Goal: Information Seeking & Learning: Learn about a topic

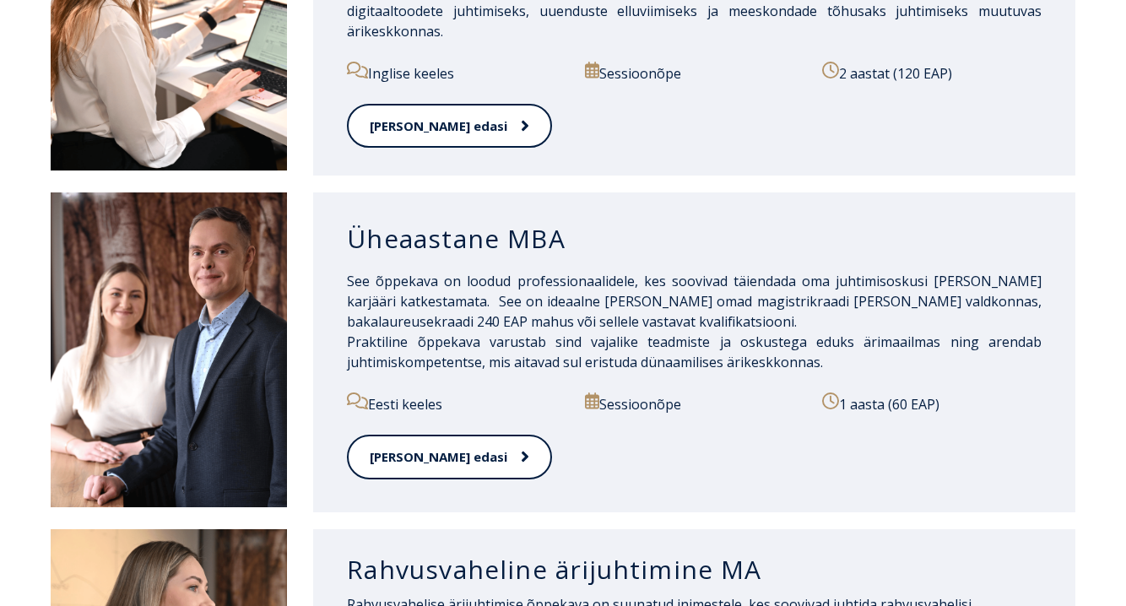
scroll to position [1799, 0]
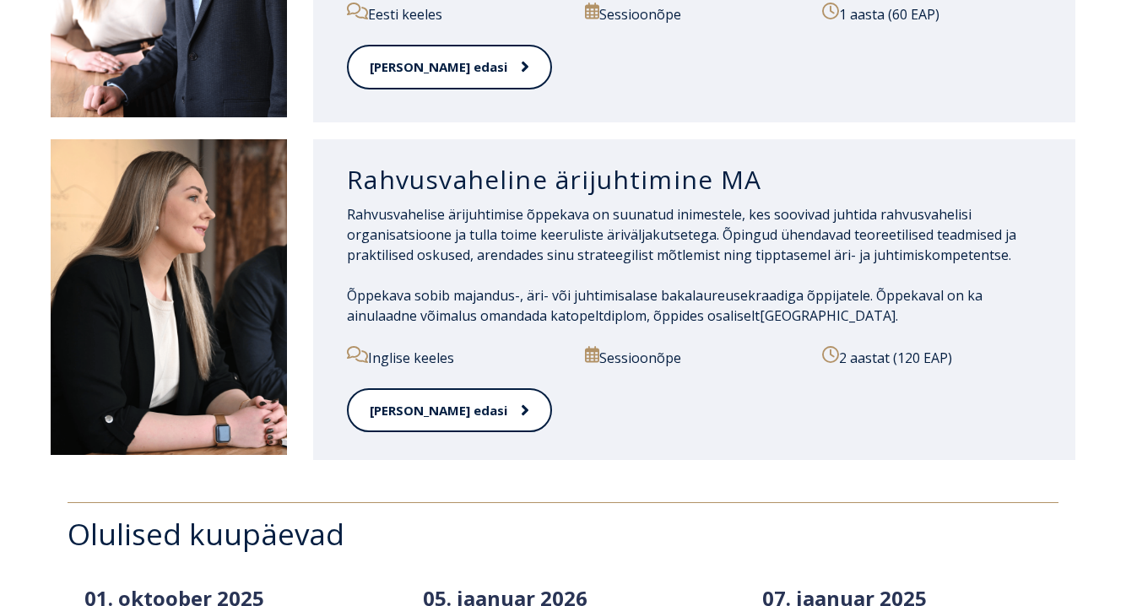
click at [847, 340] on div "Rahvusvahelise ärijuhtimise õppekava on suunatud inimestele, kes soovivad juhti…" at bounding box center [694, 275] width 695 height 142
click at [417, 437] on div "Loe edasi" at bounding box center [694, 420] width 695 height 65
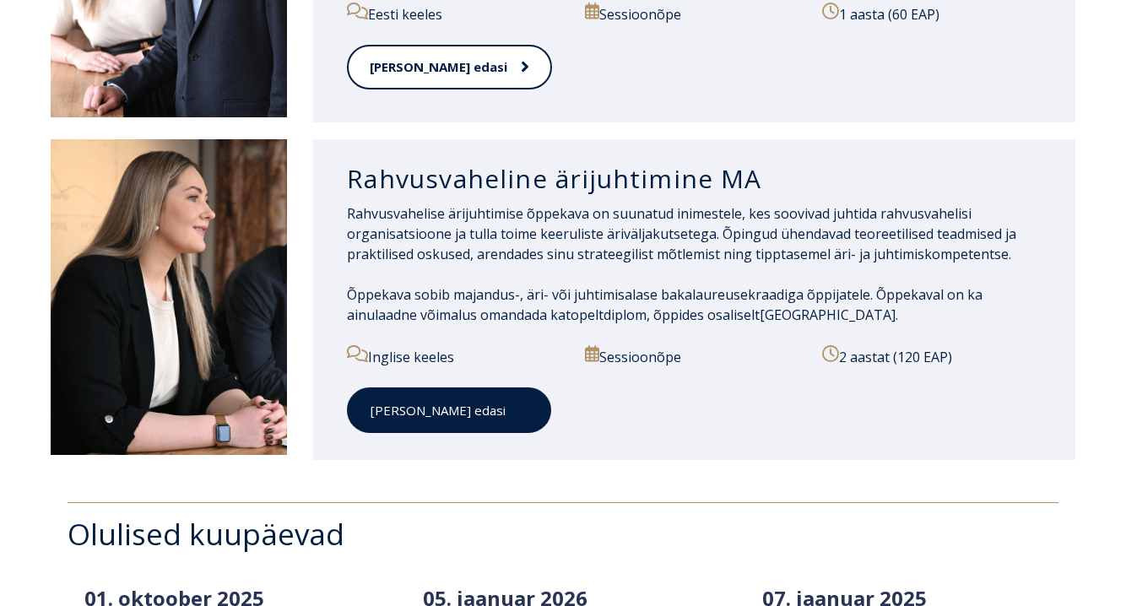
click at [425, 415] on link "Loe edasi" at bounding box center [449, 411] width 204 height 46
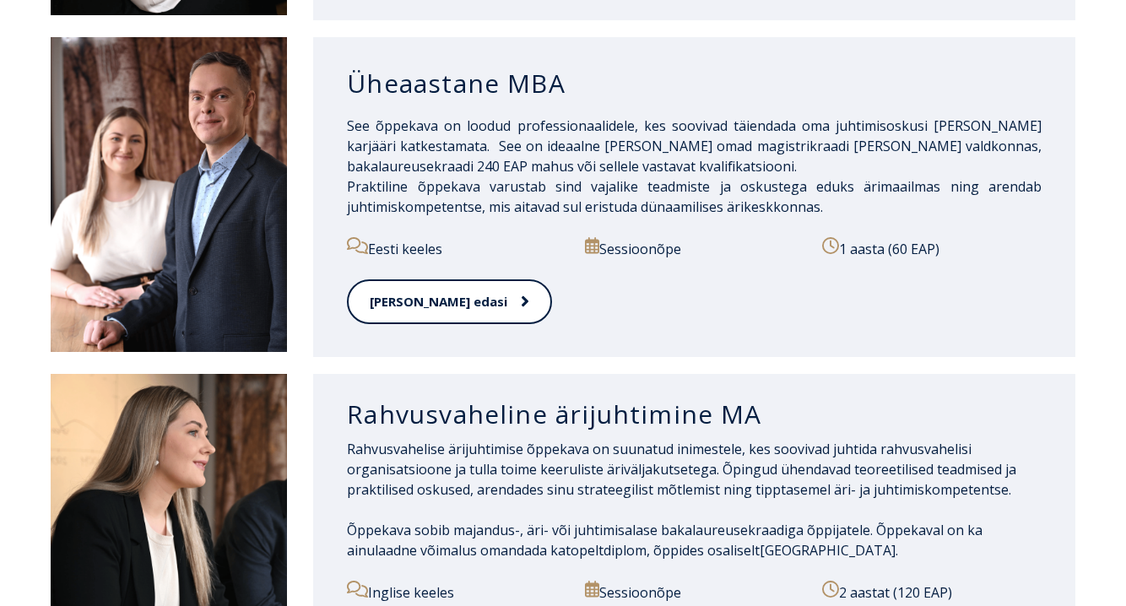
scroll to position [1563, 0]
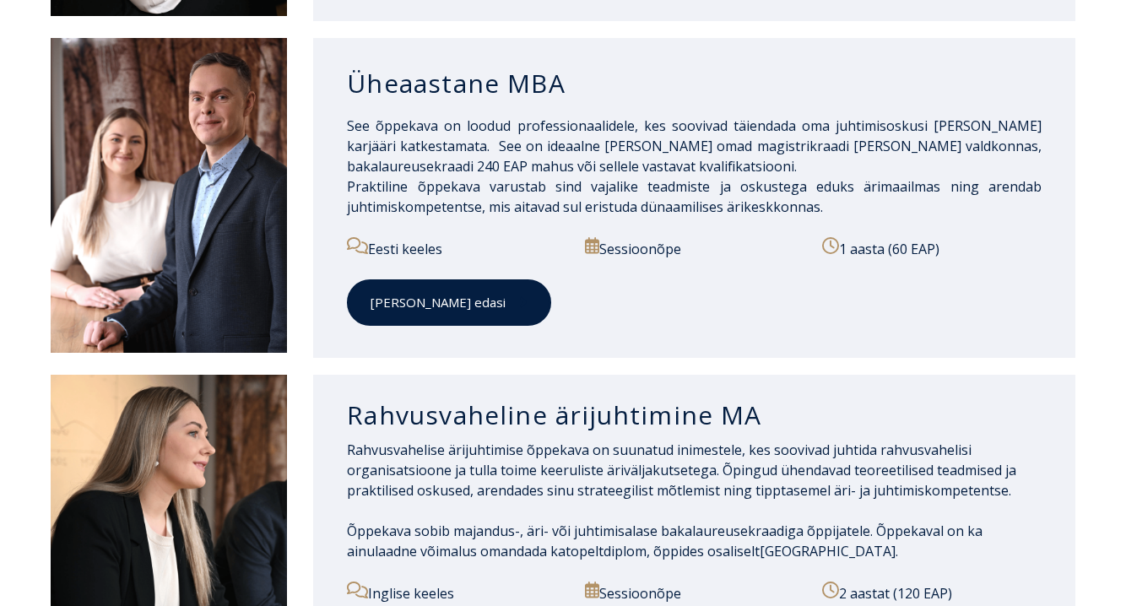
click at [369, 307] on link "Loe edasi" at bounding box center [449, 302] width 204 height 46
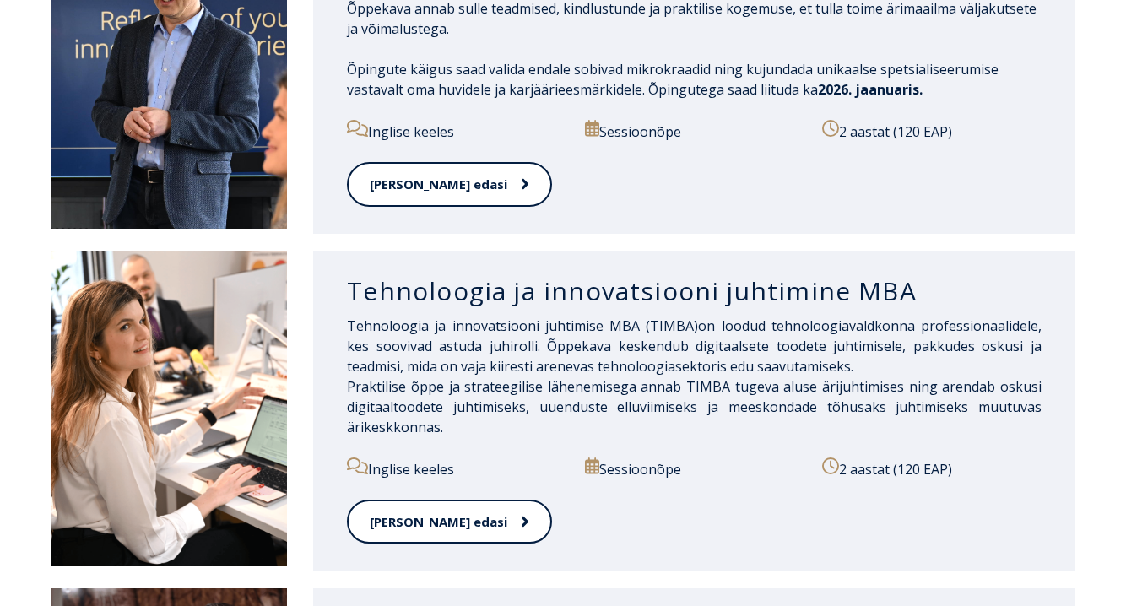
scroll to position [1053, 0]
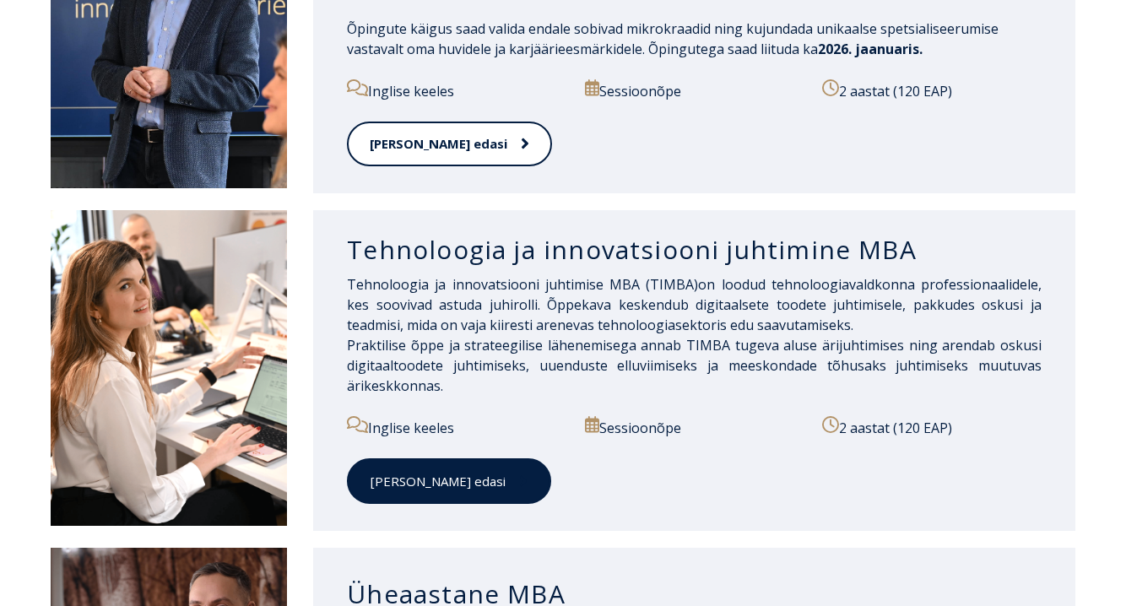
click at [422, 477] on link "Loe edasi" at bounding box center [449, 482] width 204 height 46
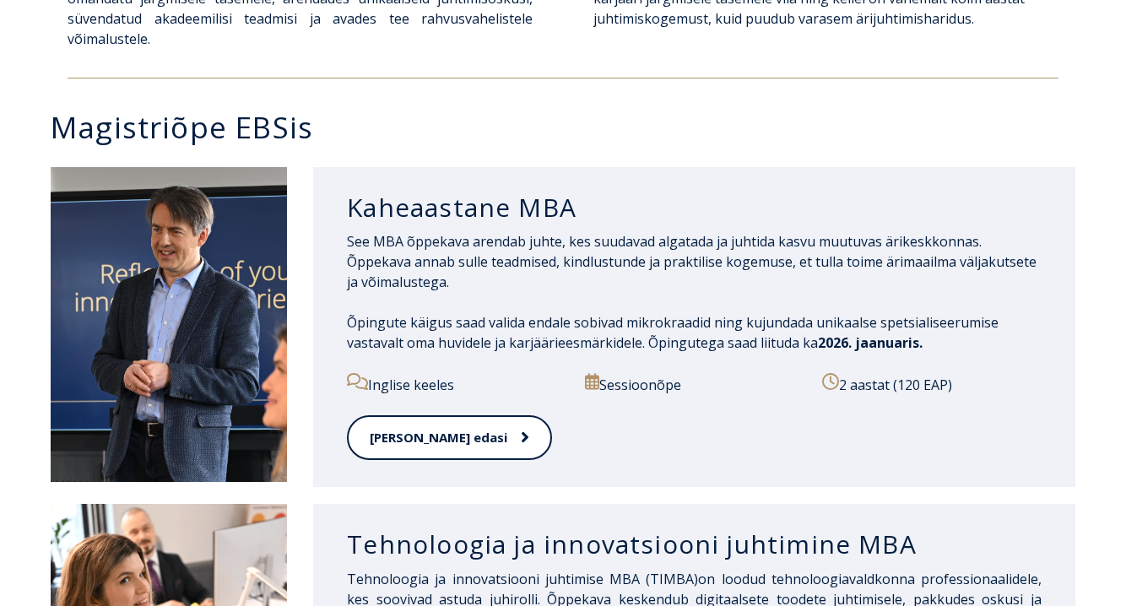
scroll to position [758, 0]
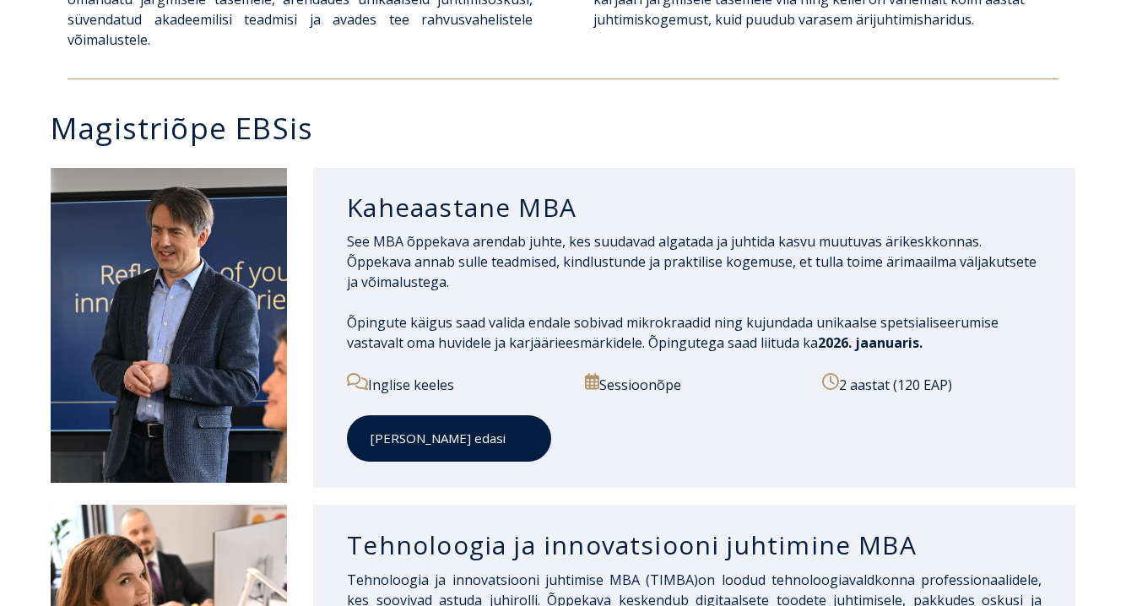
click at [449, 438] on link "Loe edasi" at bounding box center [449, 438] width 204 height 46
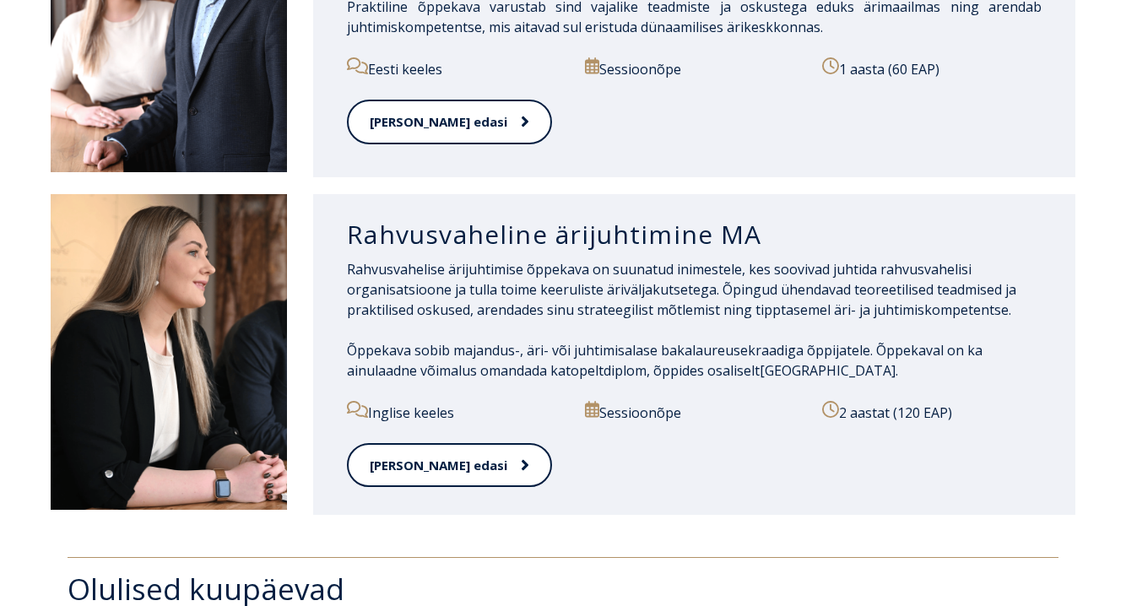
scroll to position [1763, 0]
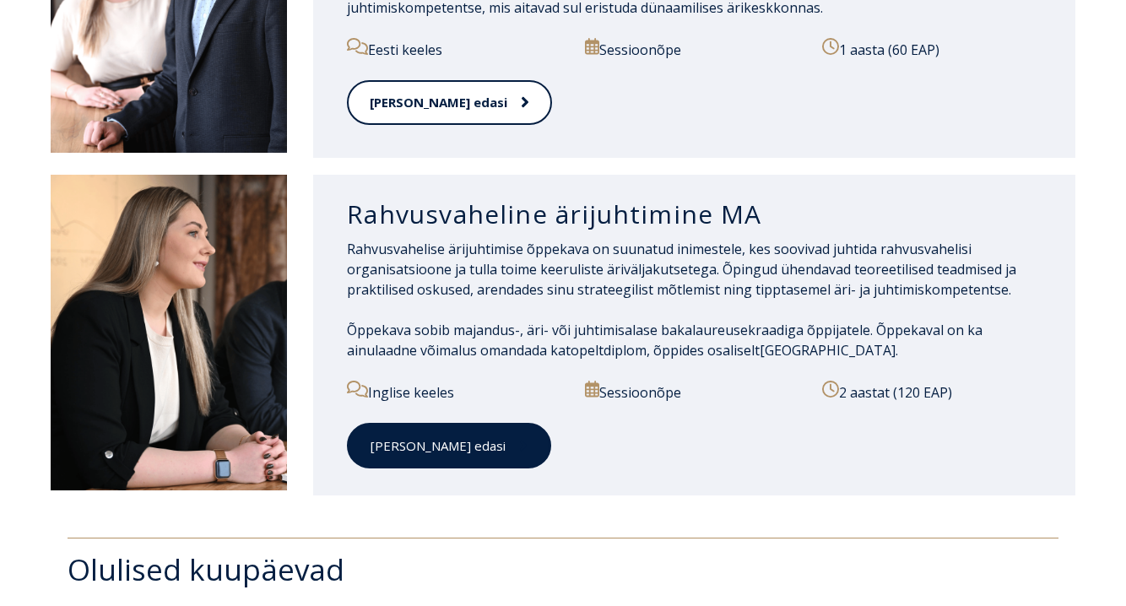
click at [399, 447] on link "Loe edasi" at bounding box center [449, 446] width 204 height 46
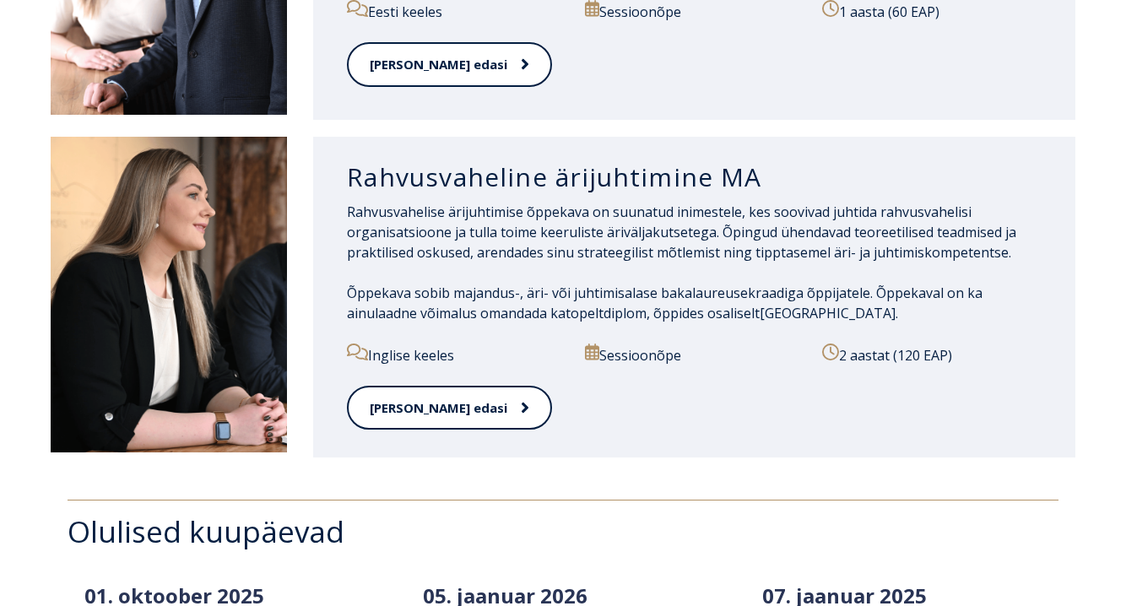
scroll to position [1827, 0]
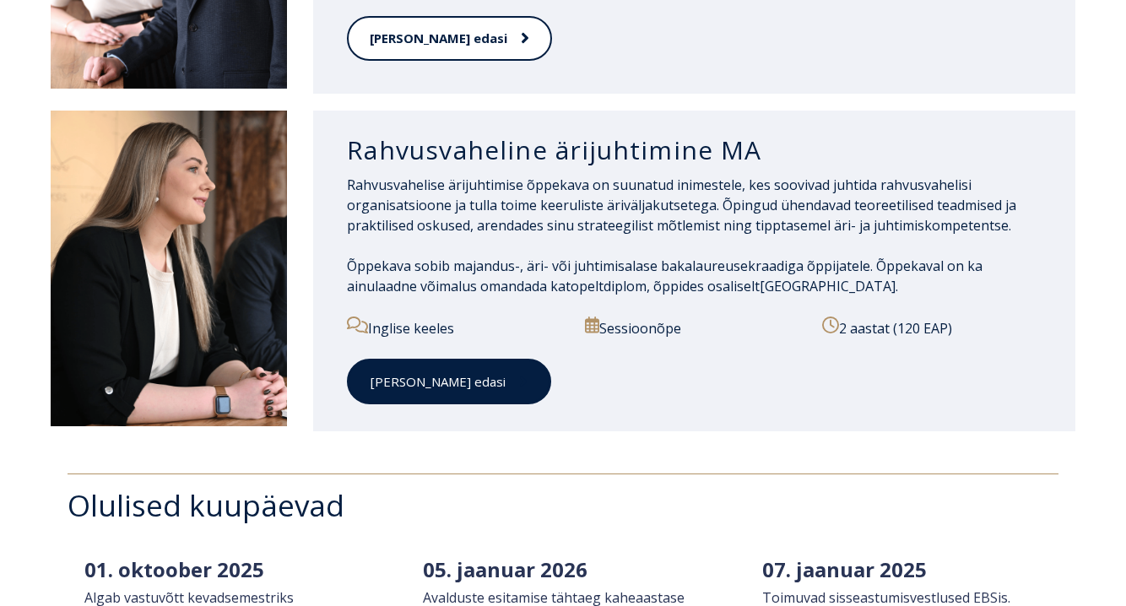
click at [415, 368] on link "Loe edasi" at bounding box center [449, 382] width 204 height 46
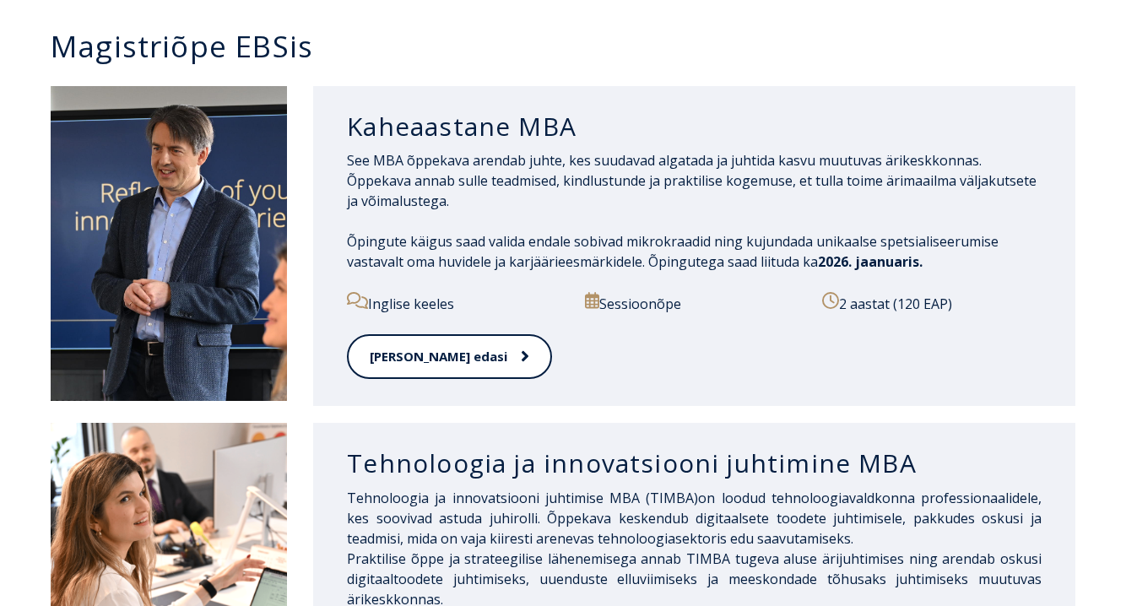
scroll to position [854, 0]
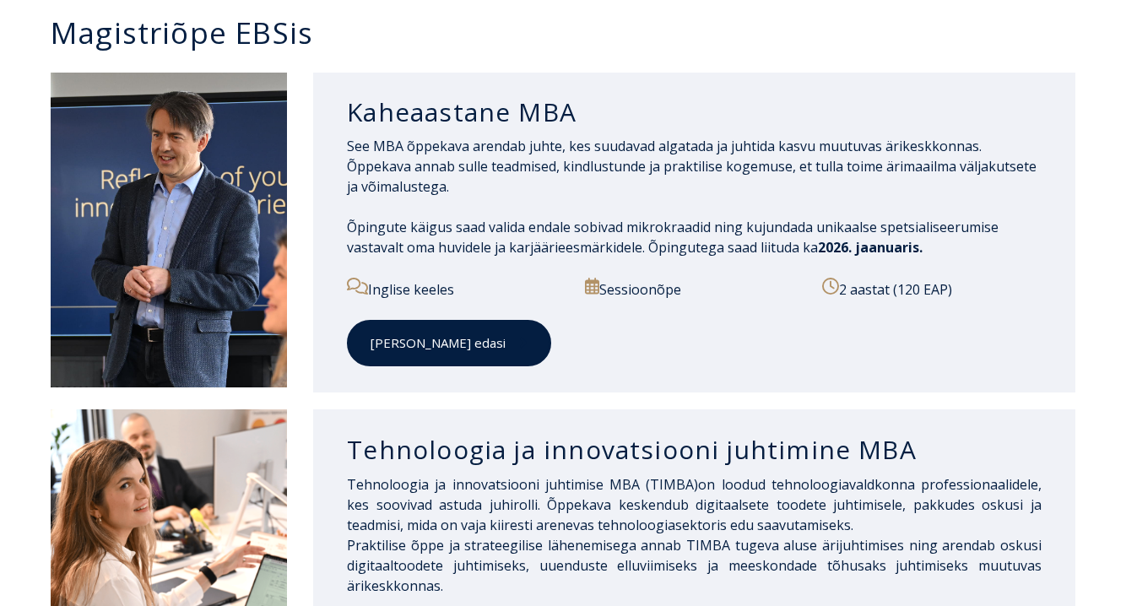
click at [395, 357] on link "Loe edasi" at bounding box center [449, 343] width 204 height 46
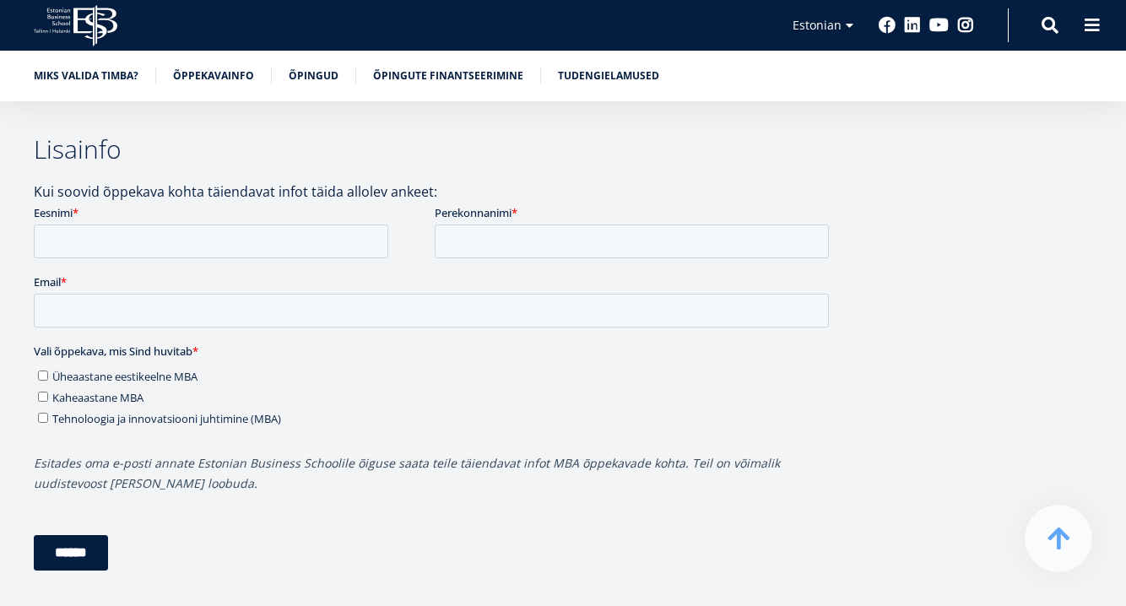
scroll to position [4191, 0]
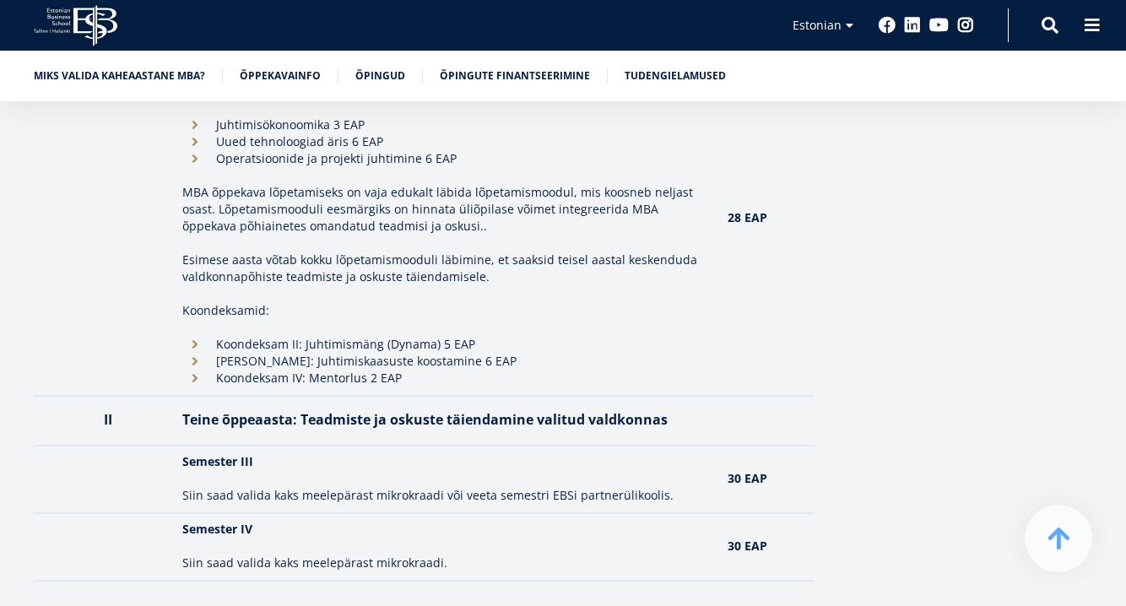
scroll to position [1946, 0]
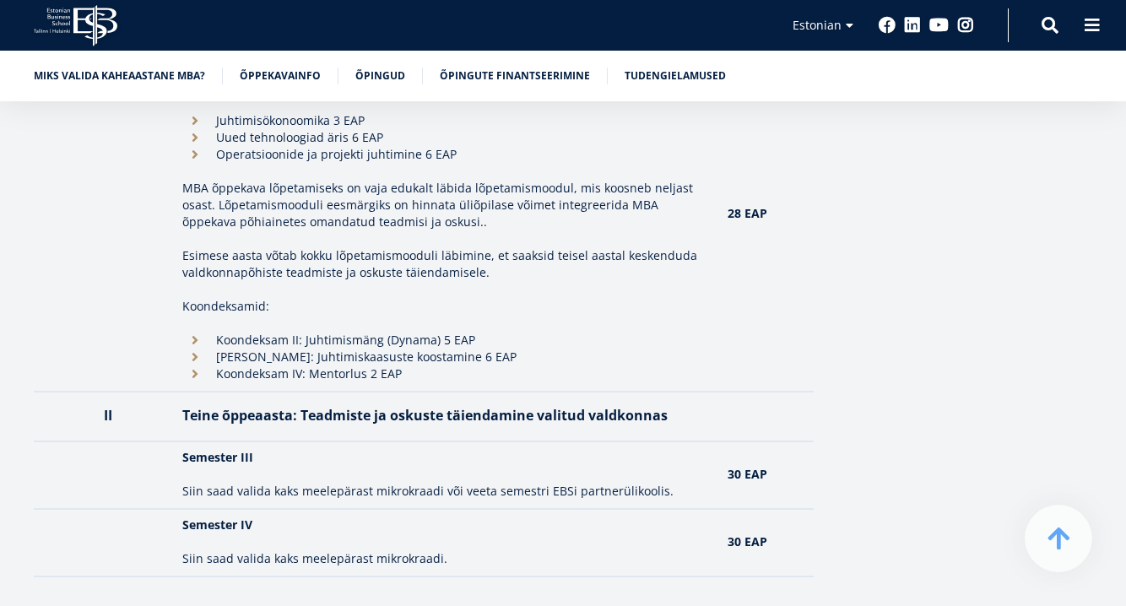
click at [382, 346] on li "Koondeksam II: Juhtimismäng (Dynama) 5 EAP" at bounding box center [446, 340] width 529 height 17
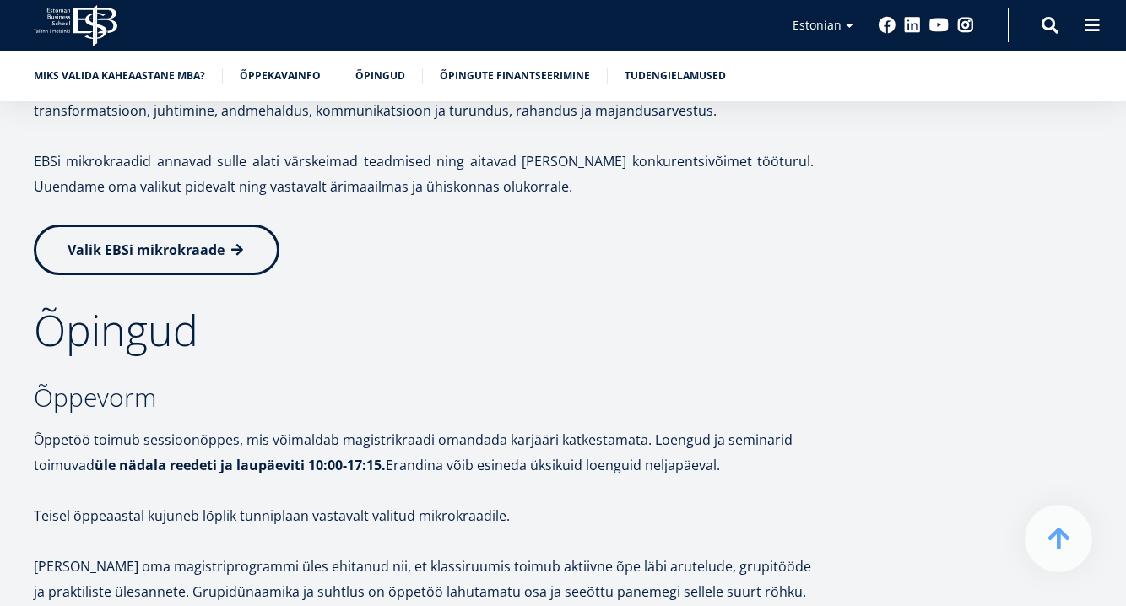
scroll to position [2628, 0]
click at [241, 232] on link "Valik EBSi mikrokraade" at bounding box center [157, 247] width 246 height 51
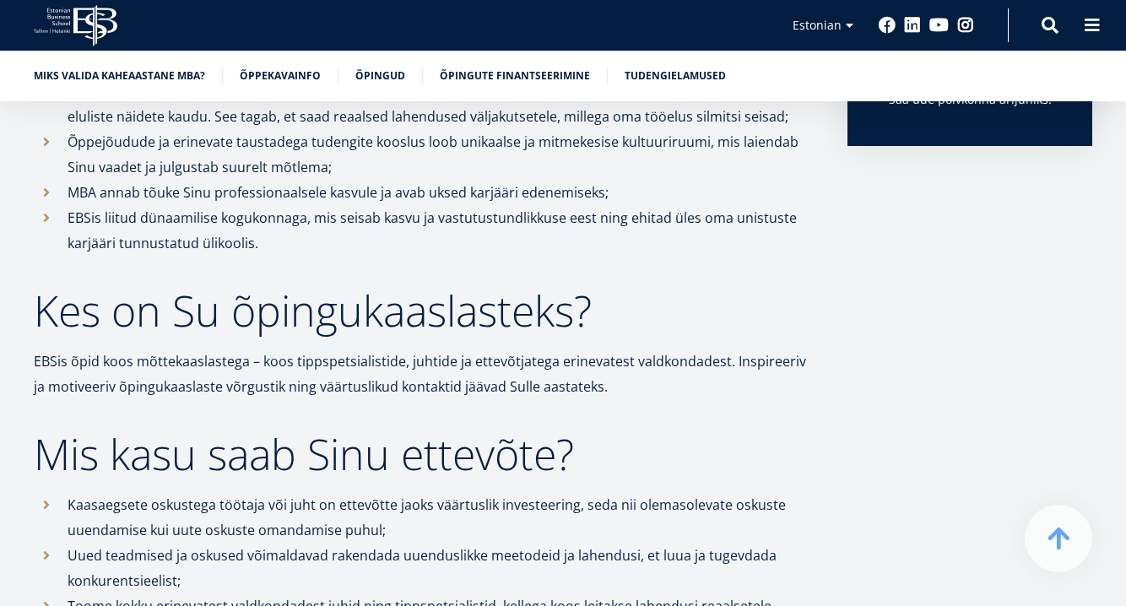
scroll to position [408, 0]
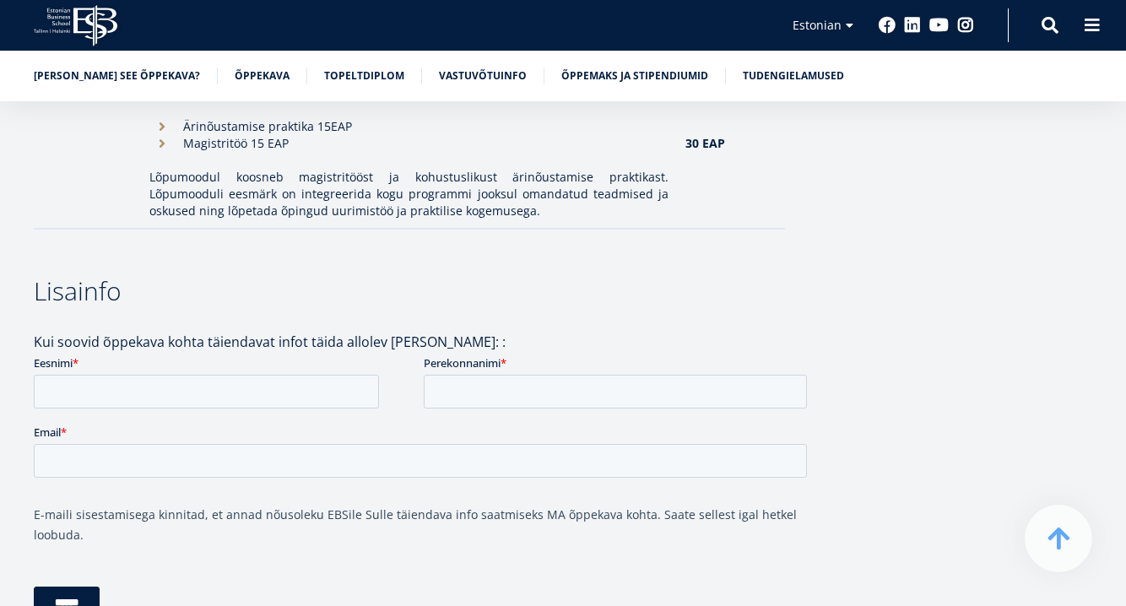
scroll to position [2414, 0]
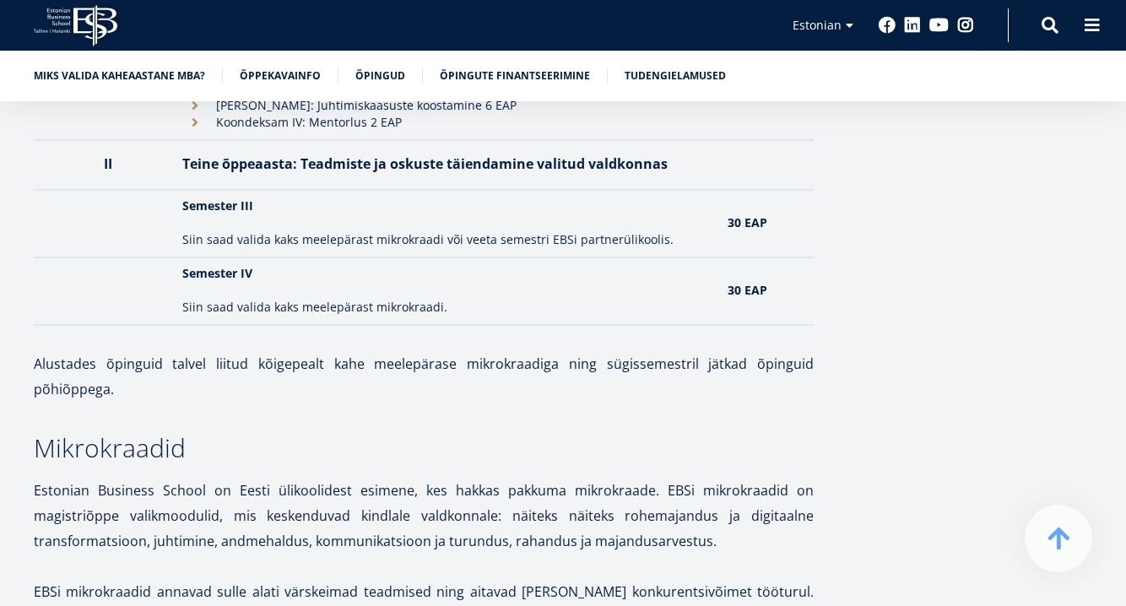
scroll to position [2501, 0]
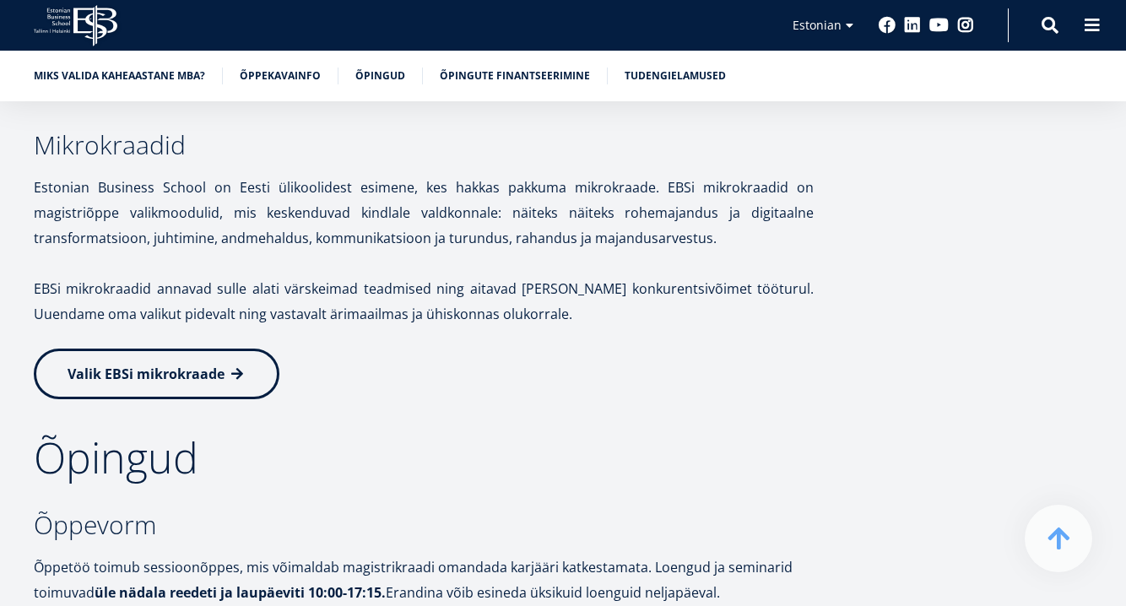
click at [209, 361] on link "Valik EBSi mikrokraade" at bounding box center [157, 374] width 246 height 51
click at [108, 377] on span "Valik EBSi mikrokraade" at bounding box center [146, 374] width 157 height 19
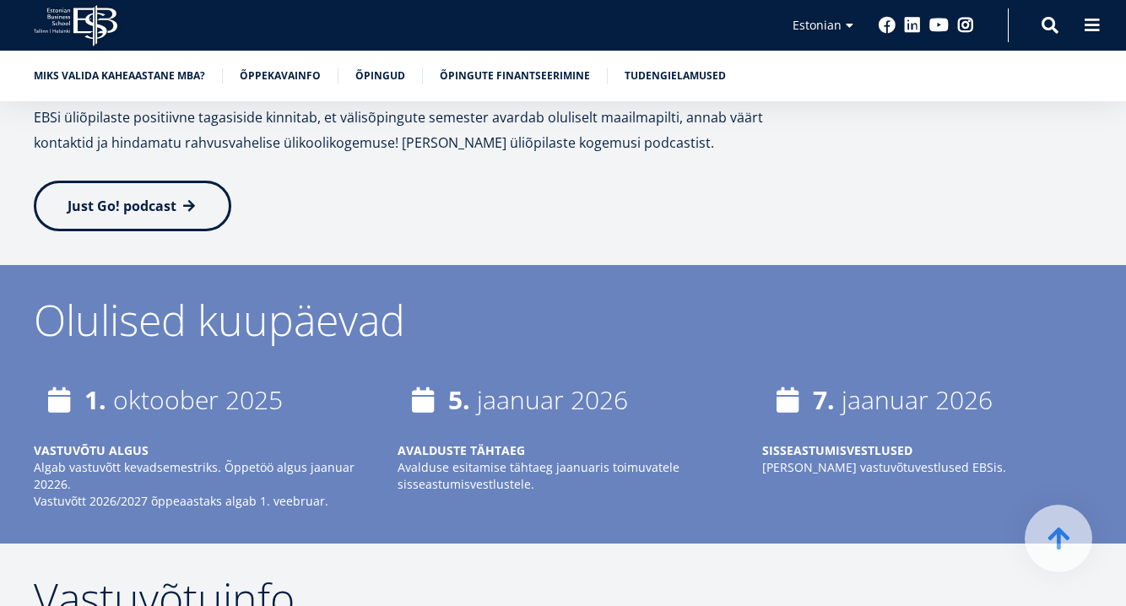
scroll to position [3461, 0]
